Goal: Transaction & Acquisition: Purchase product/service

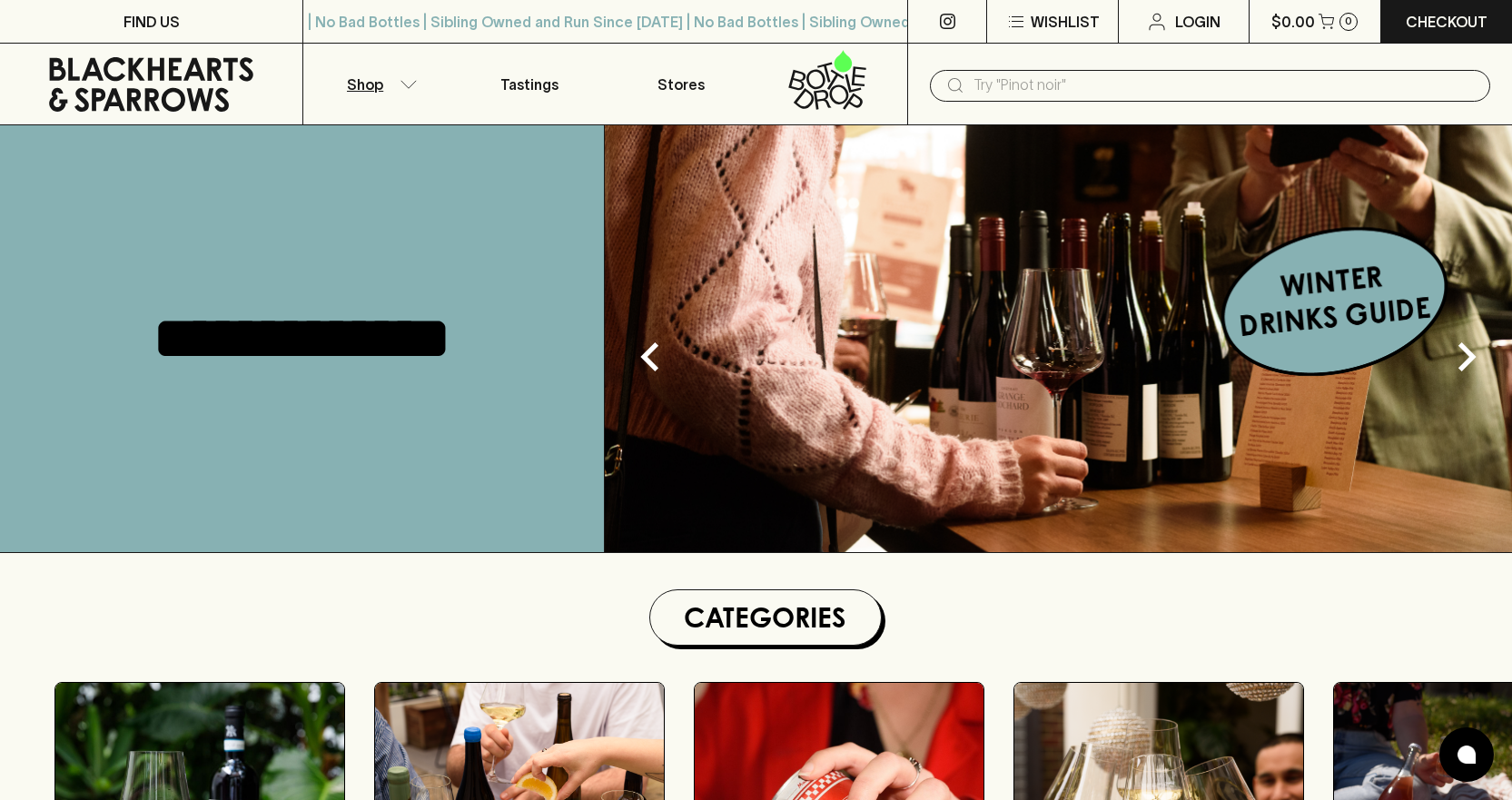
click at [374, 85] on p "Shop" at bounding box center [365, 84] width 37 height 22
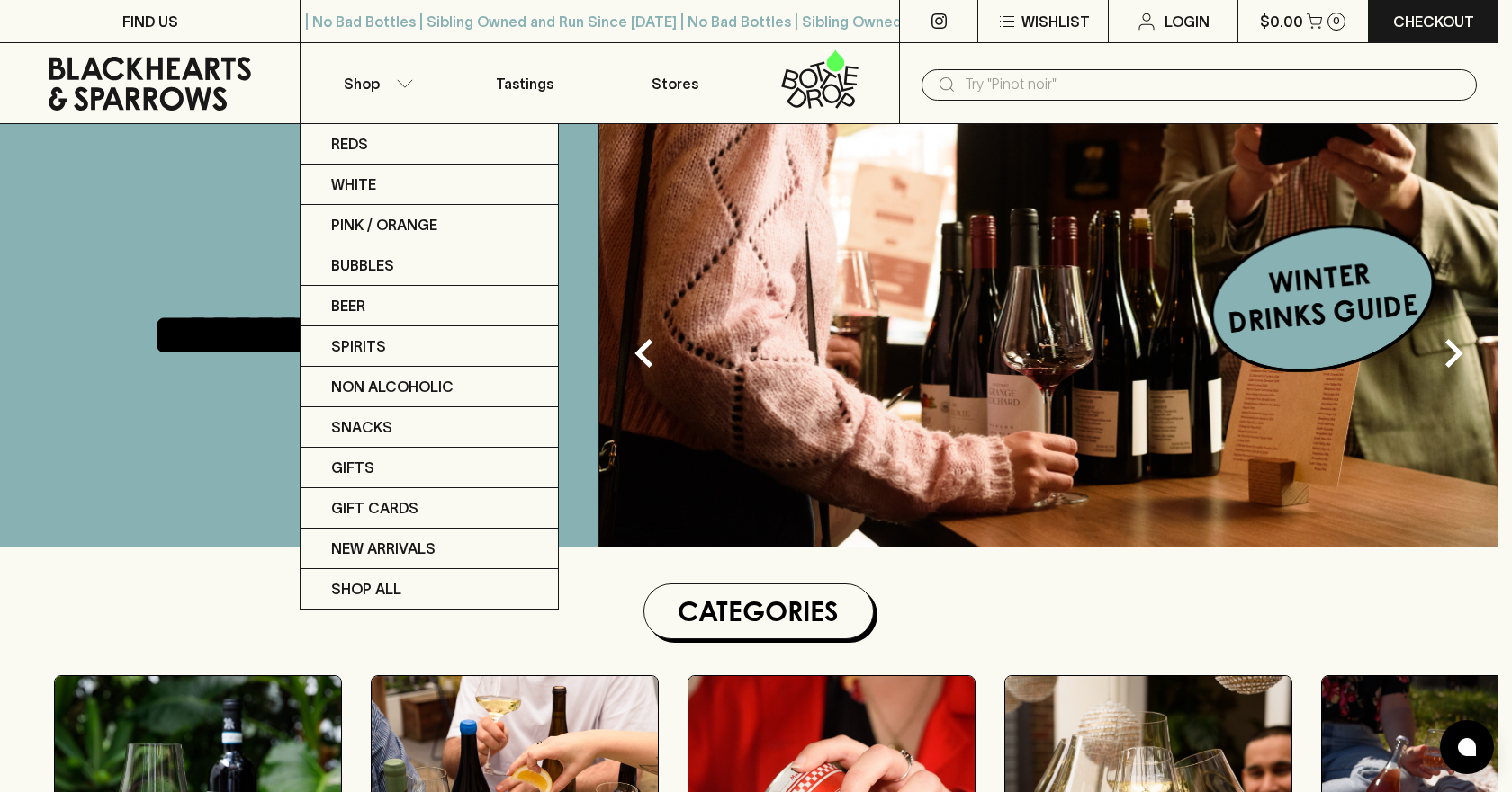
click at [178, 406] on div at bounding box center [756, 396] width 1512 height 792
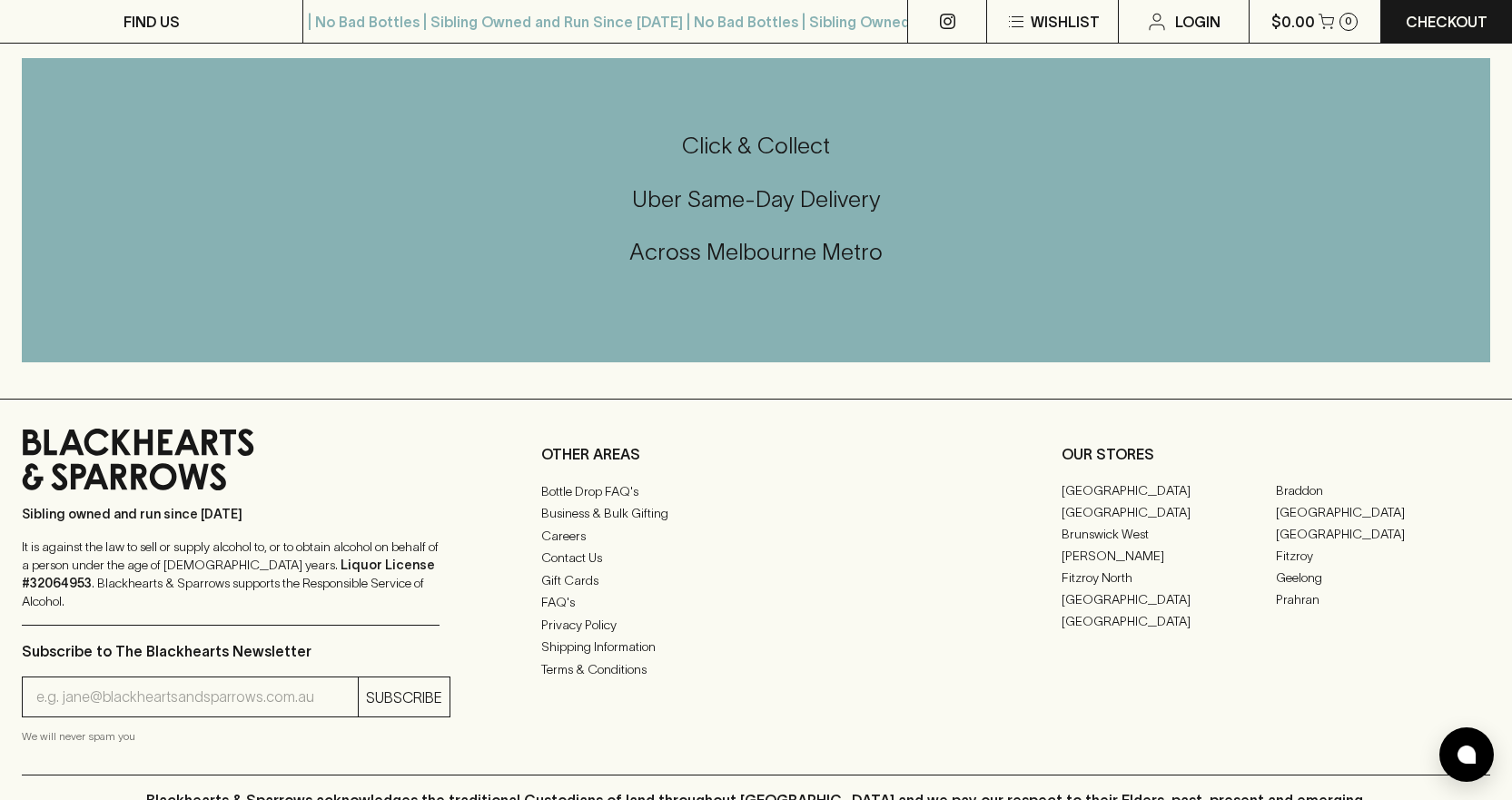
scroll to position [4270, 0]
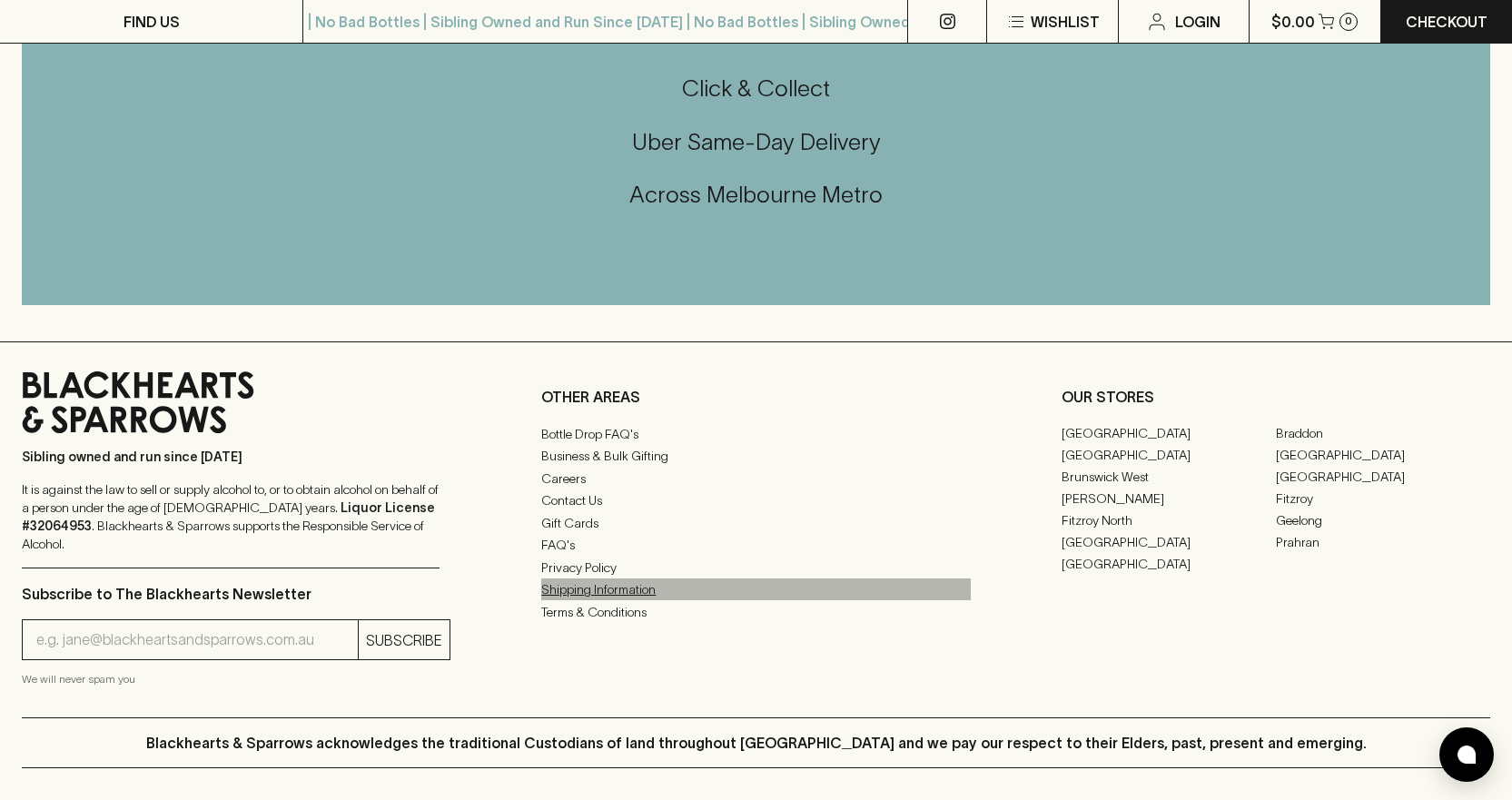
click at [595, 600] on link "Shipping Information" at bounding box center [756, 589] width 429 height 22
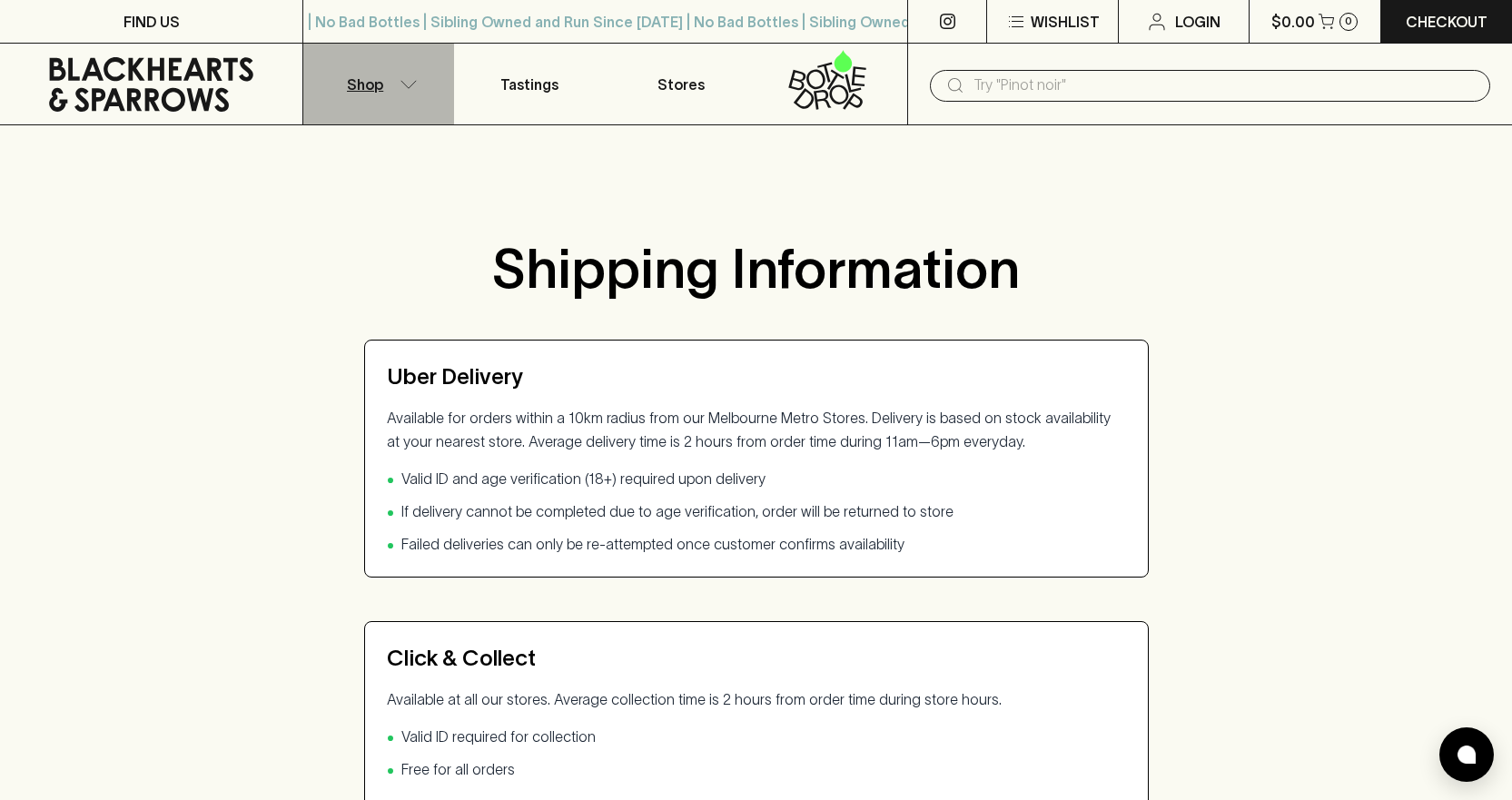
click at [408, 86] on icon "button" at bounding box center [409, 84] width 18 height 9
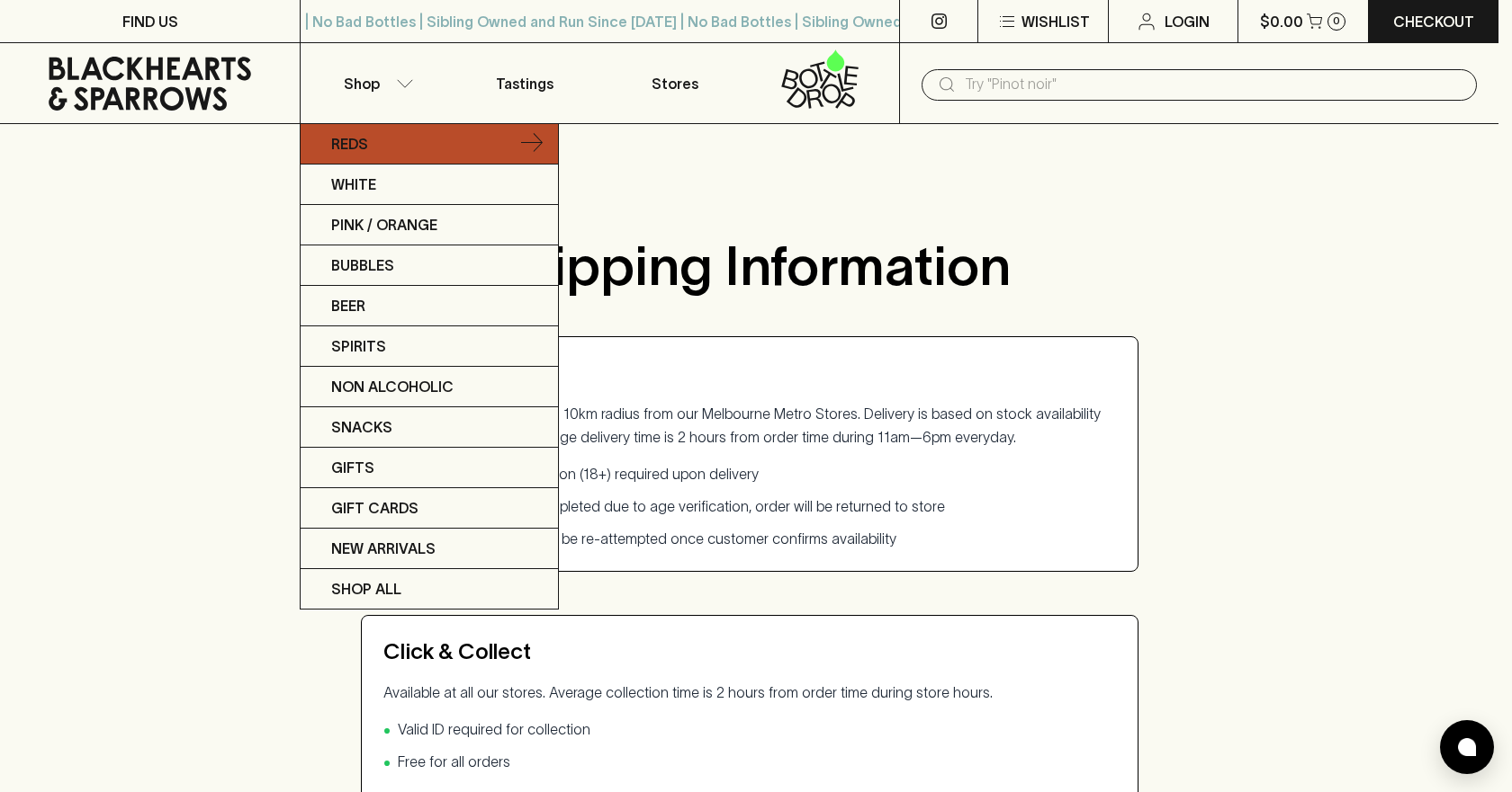
click at [413, 147] on link "Reds" at bounding box center [430, 144] width 258 height 40
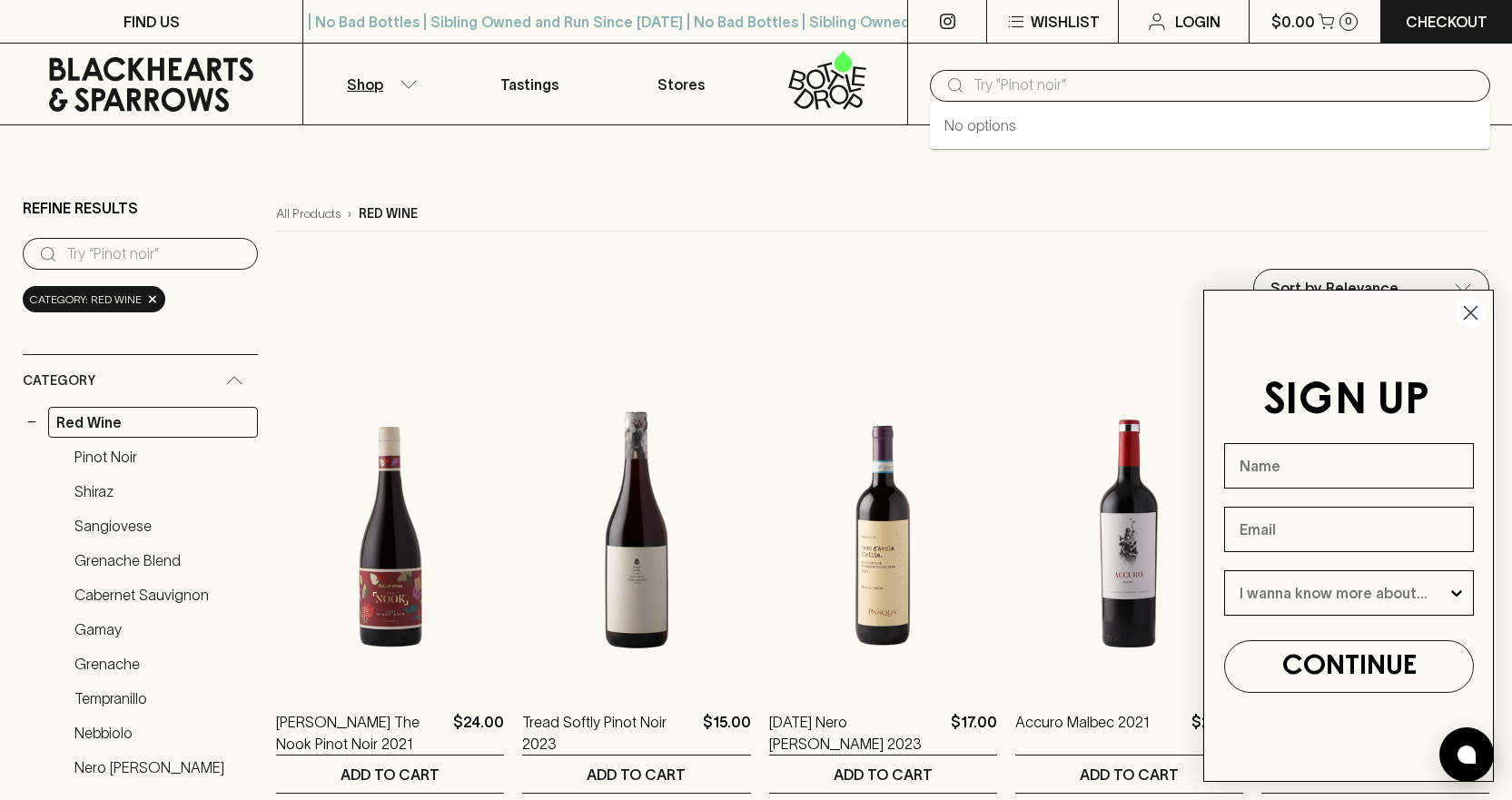
click at [1118, 77] on input "text" at bounding box center [1224, 86] width 502 height 29
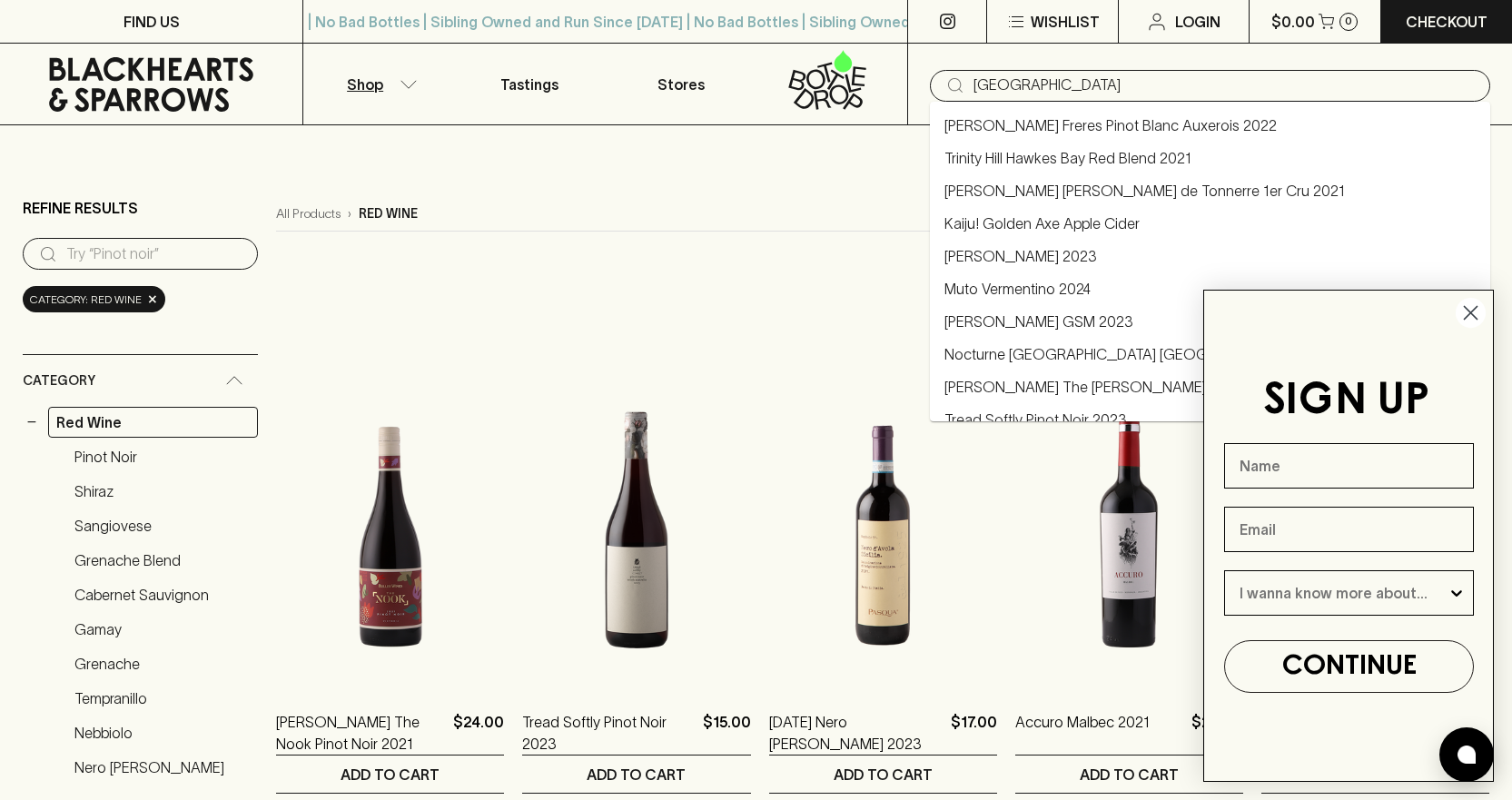
type input "[GEOGRAPHIC_DATA]"
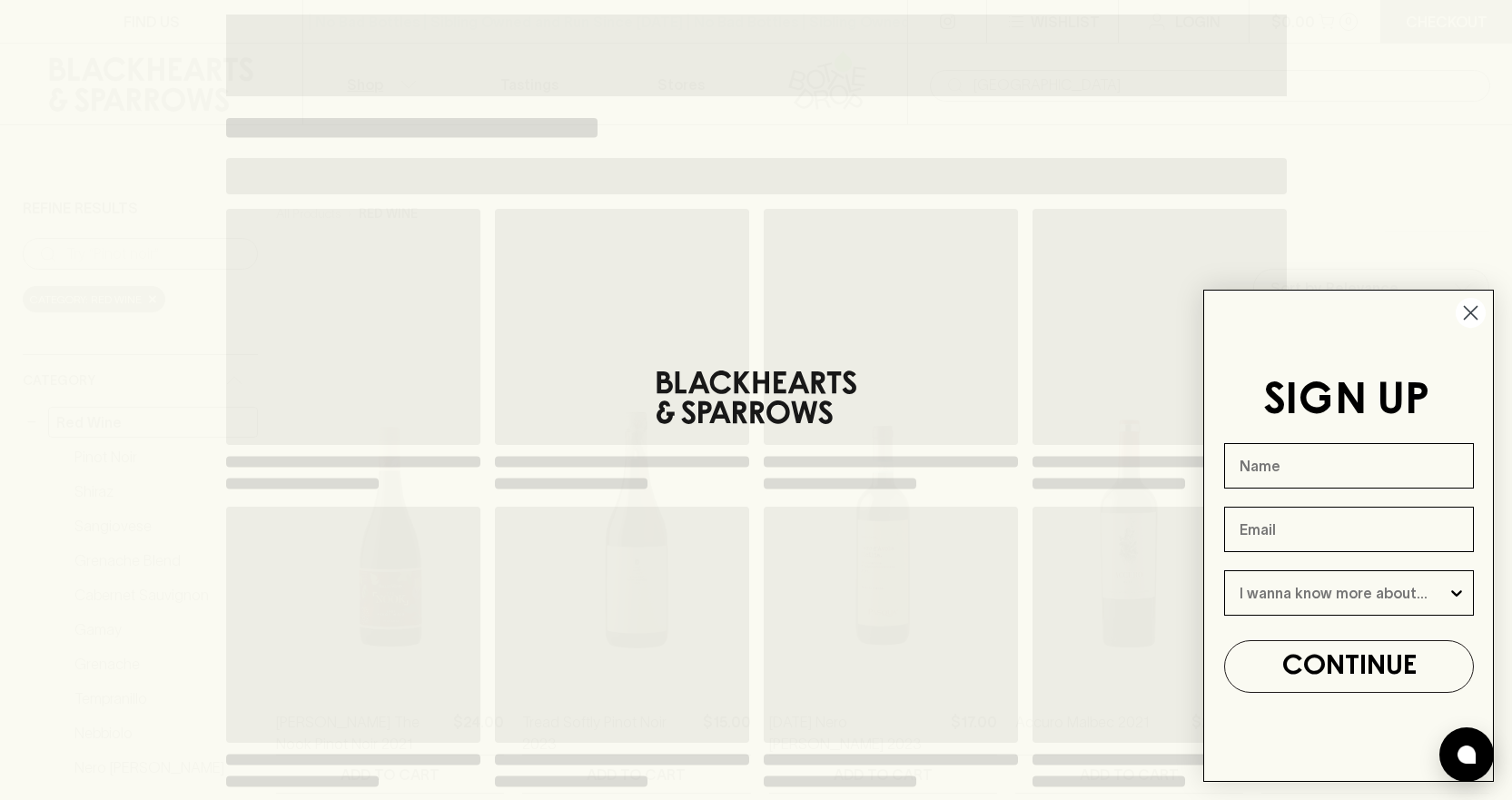
type input "[GEOGRAPHIC_DATA]"
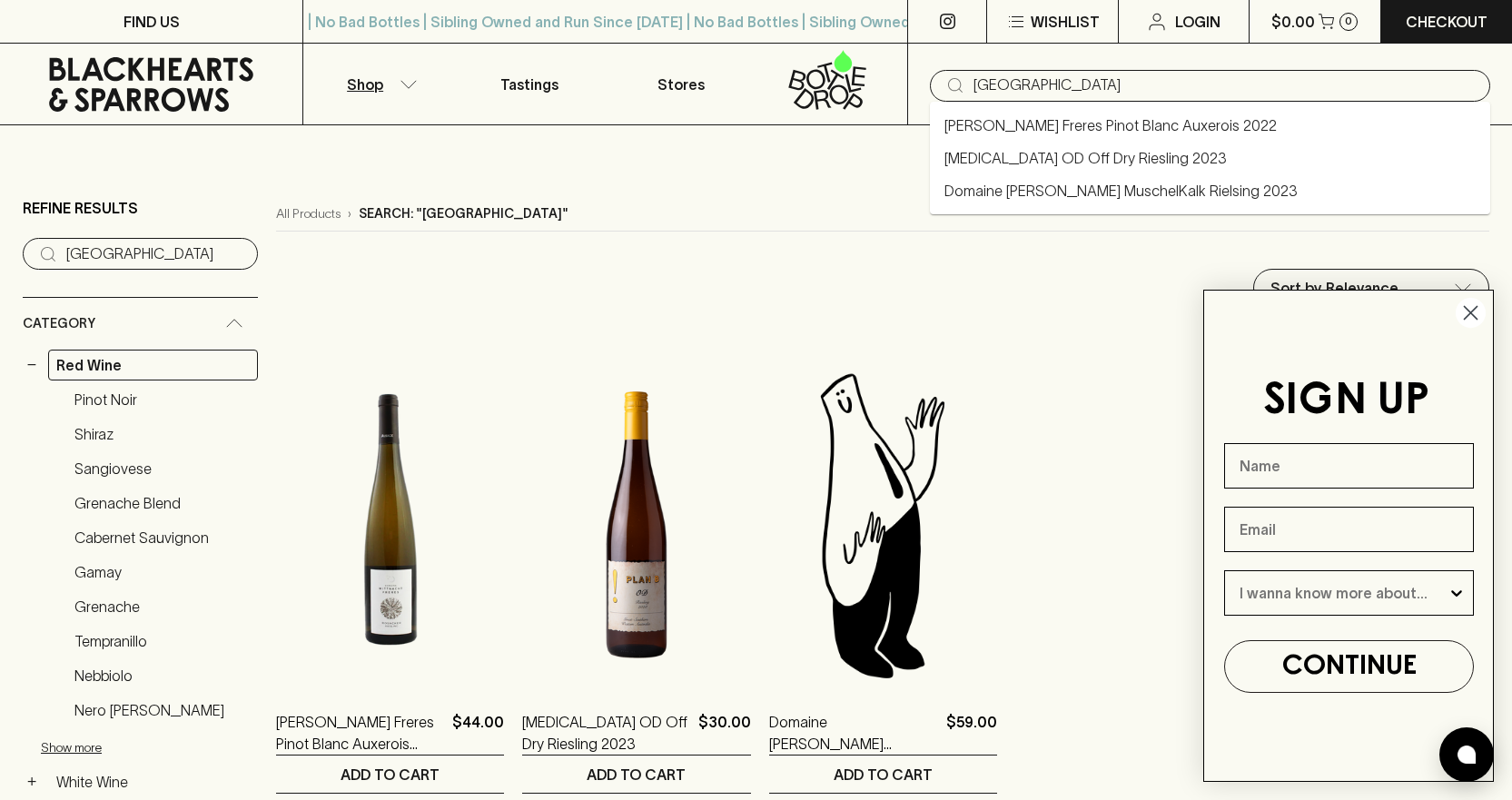
drag, startPoint x: 1047, startPoint y: 91, endPoint x: 933, endPoint y: 86, distance: 114.1
click at [933, 86] on div "​ [GEOGRAPHIC_DATA]" at bounding box center [1210, 86] width 561 height 32
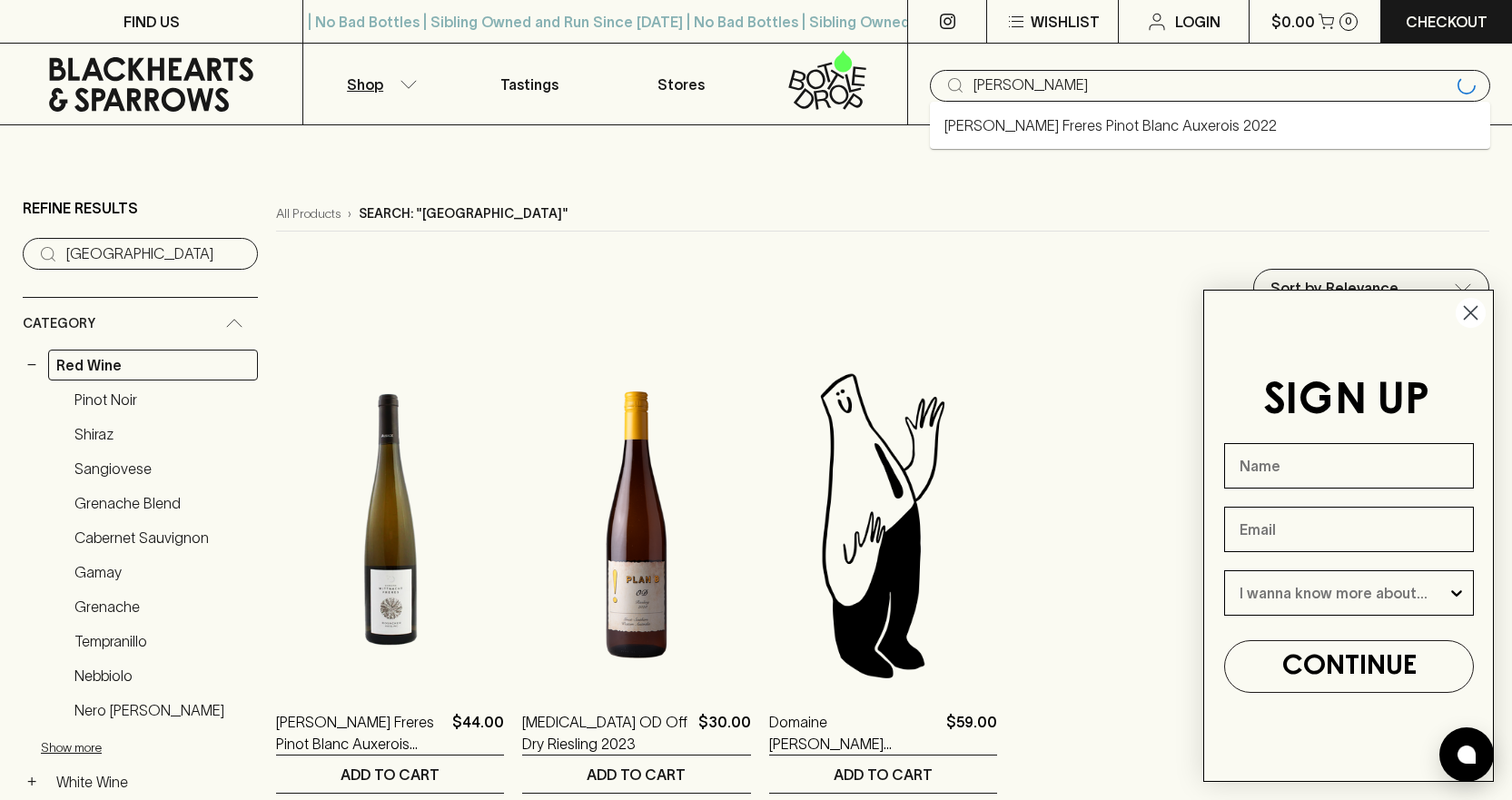
type input "[PERSON_NAME]"
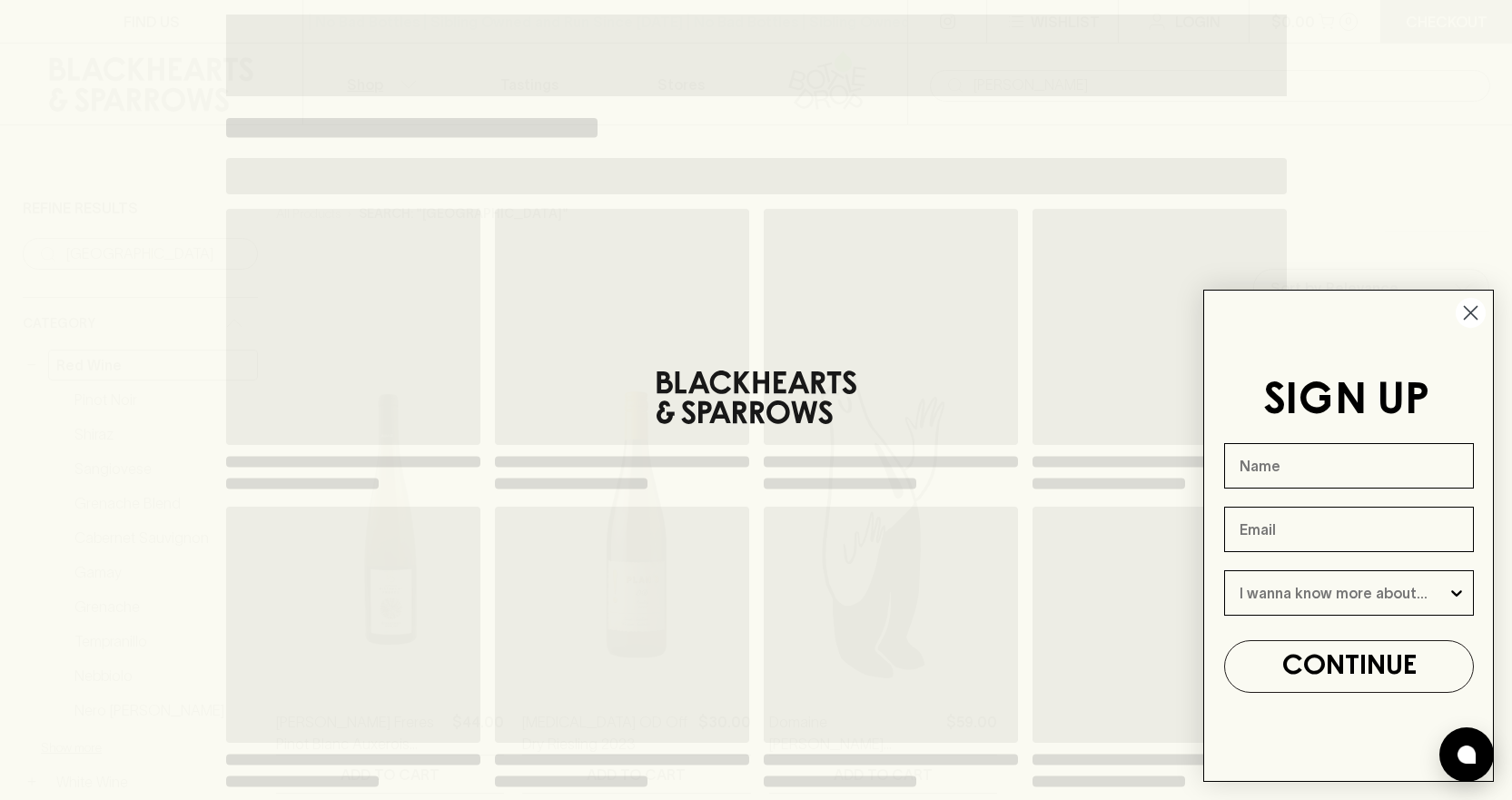
type input "[PERSON_NAME]"
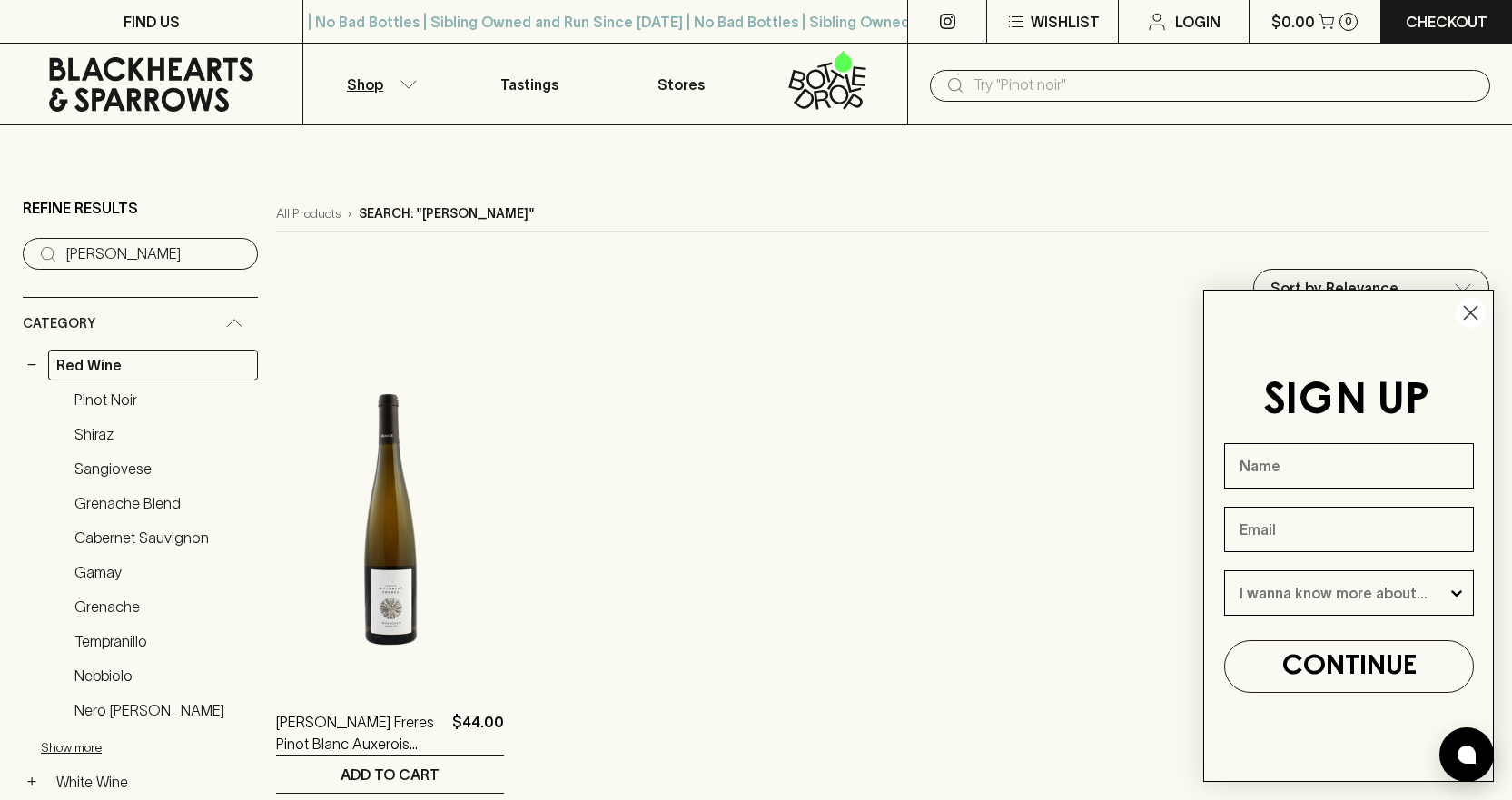
click at [1470, 314] on icon "Close dialog" at bounding box center [1471, 313] width 13 height 13
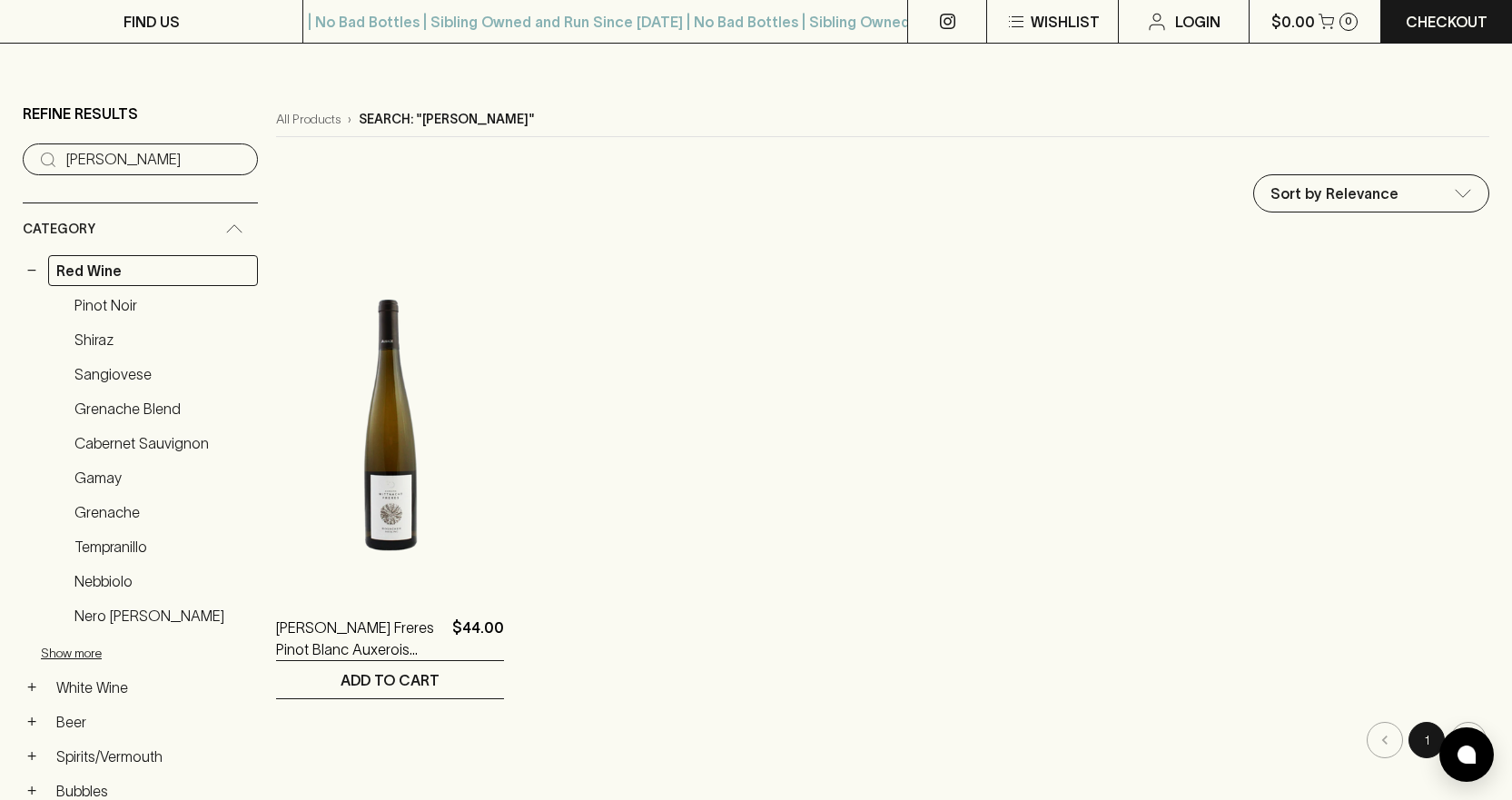
scroll to position [91, 0]
